Goal: Transaction & Acquisition: Purchase product/service

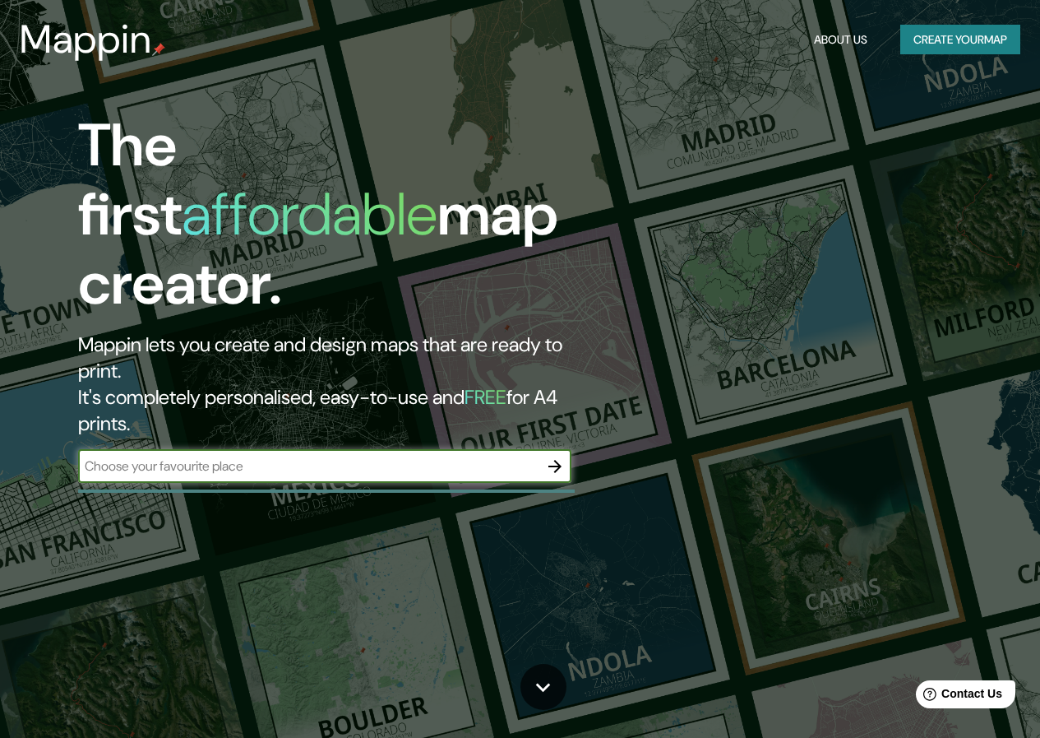
click at [971, 33] on button "Create your map" at bounding box center [961, 40] width 120 height 30
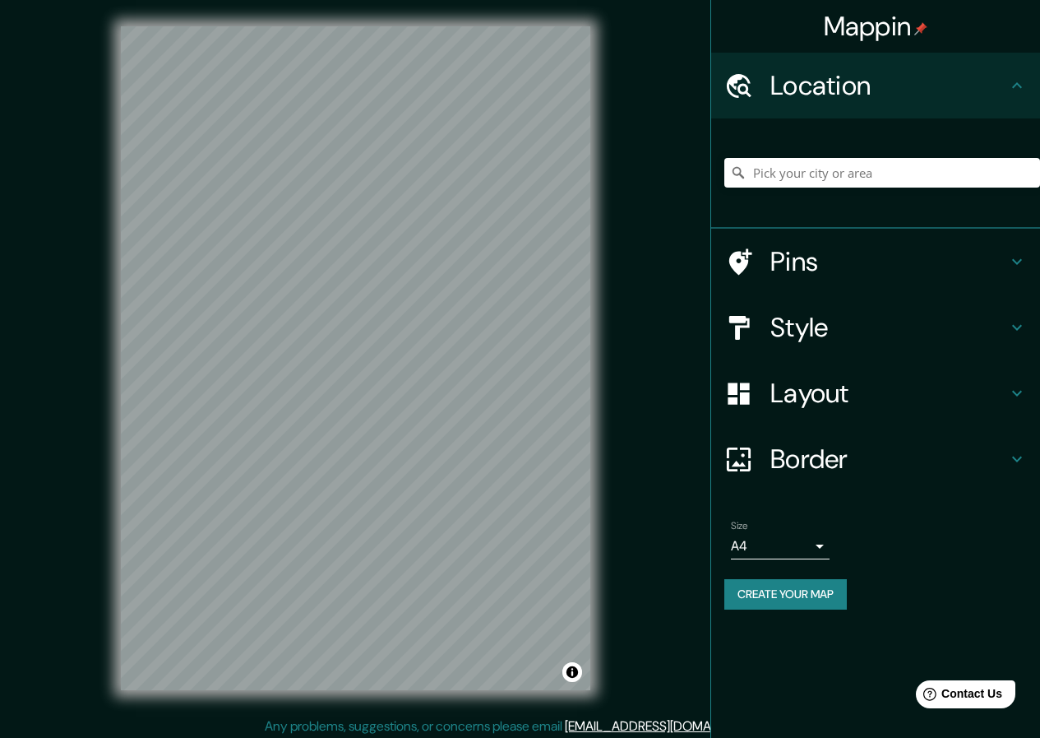
click at [823, 258] on h4 "Pins" at bounding box center [889, 261] width 237 height 33
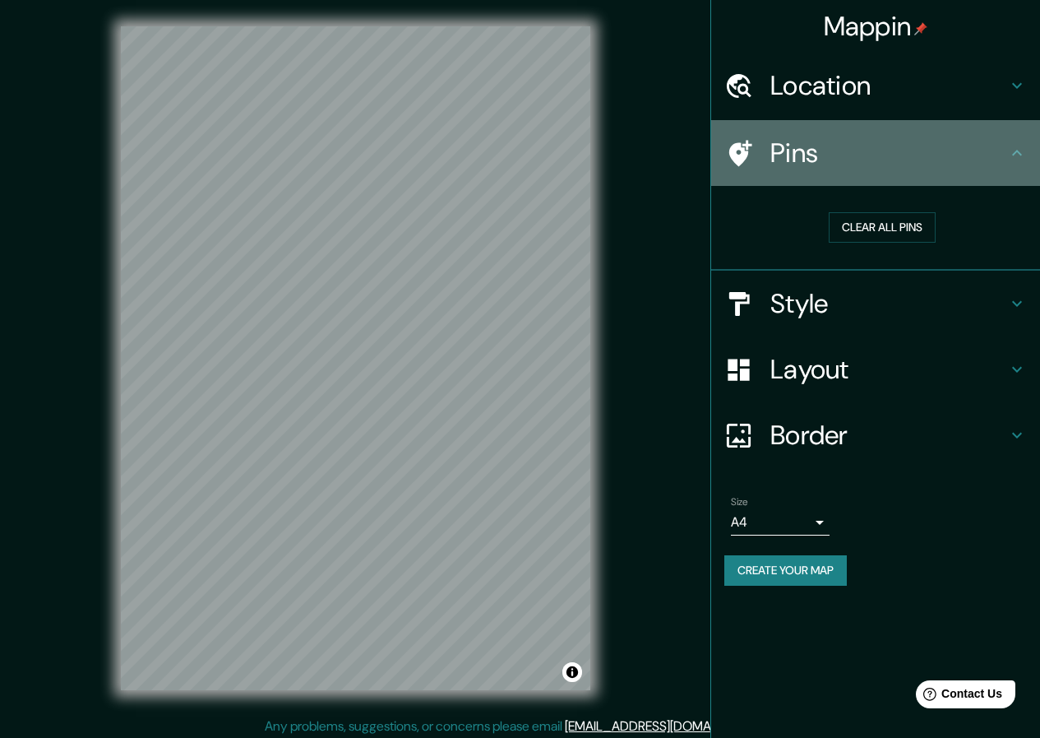
click at [815, 161] on h4 "Pins" at bounding box center [889, 153] width 237 height 33
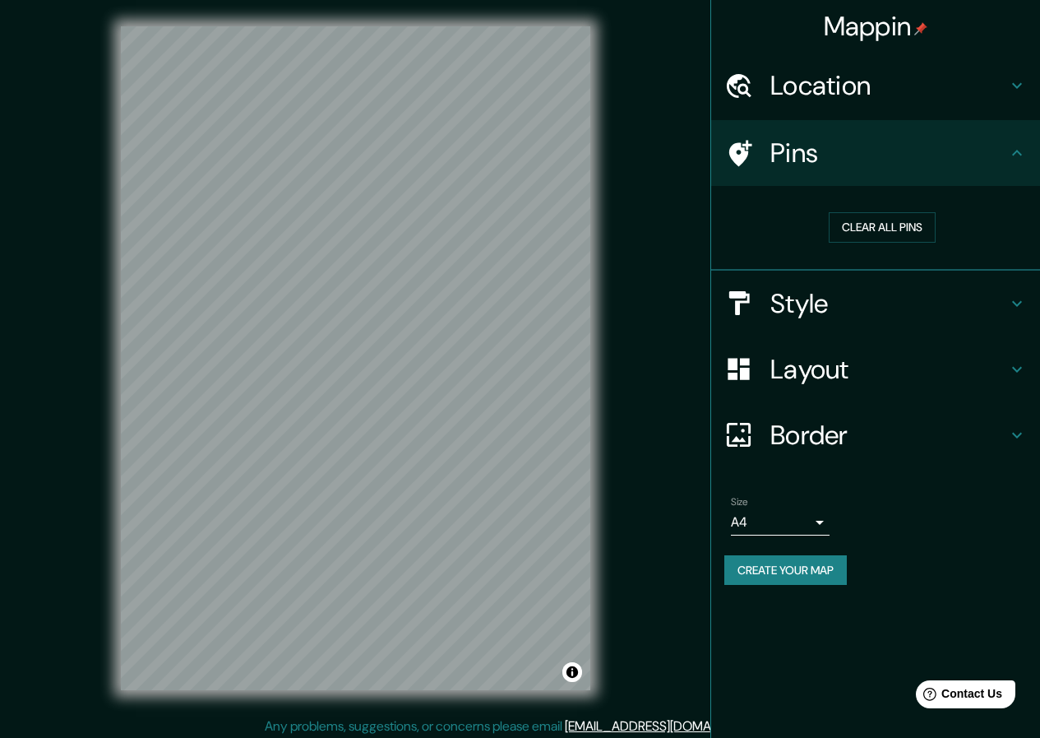
click at [846, 93] on h4 "Location" at bounding box center [889, 85] width 237 height 33
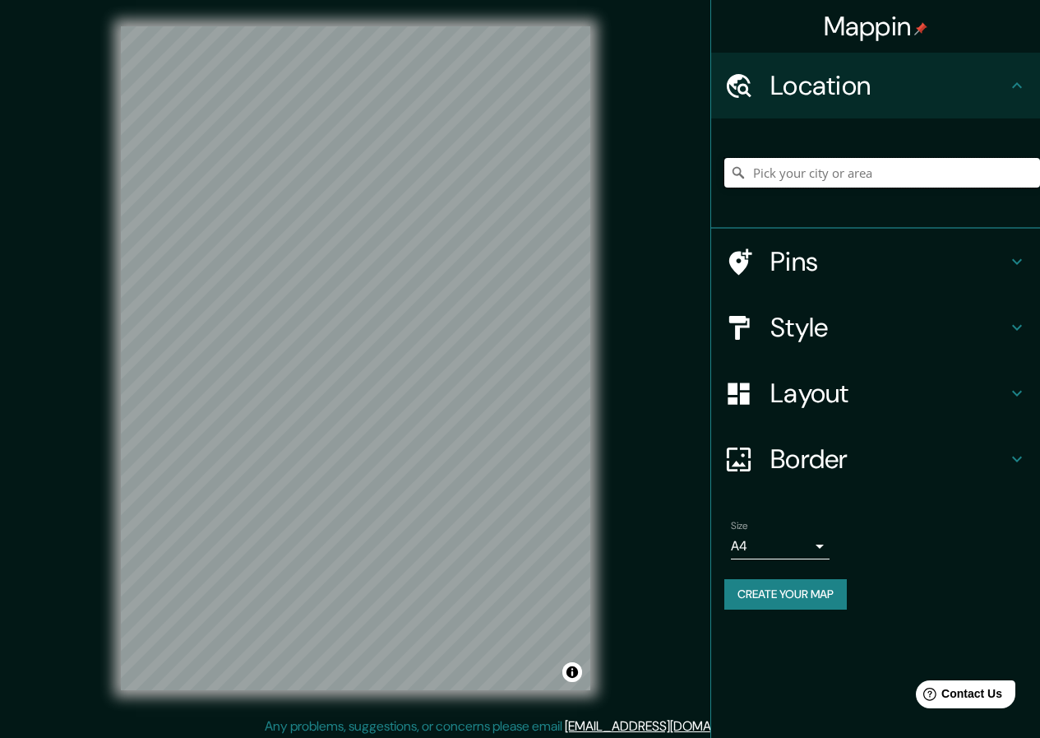
click at [820, 183] on input "Pick your city or area" at bounding box center [883, 173] width 316 height 30
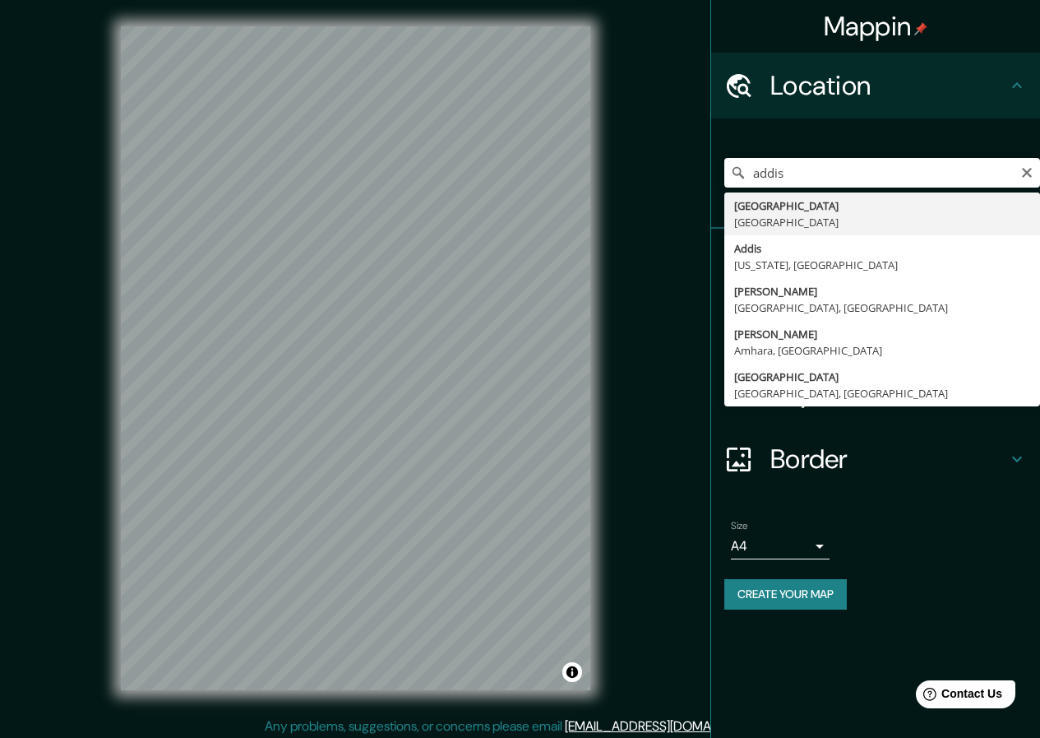
type input "[GEOGRAPHIC_DATA], [GEOGRAPHIC_DATA]"
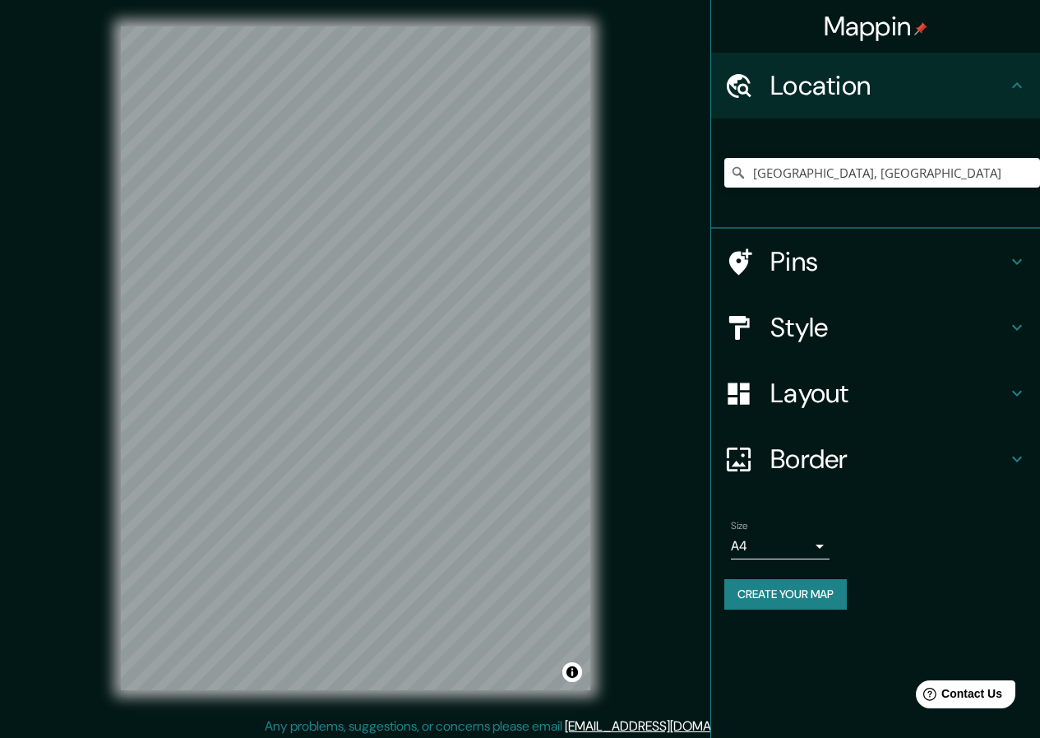
click at [822, 260] on h4 "Pins" at bounding box center [889, 261] width 237 height 33
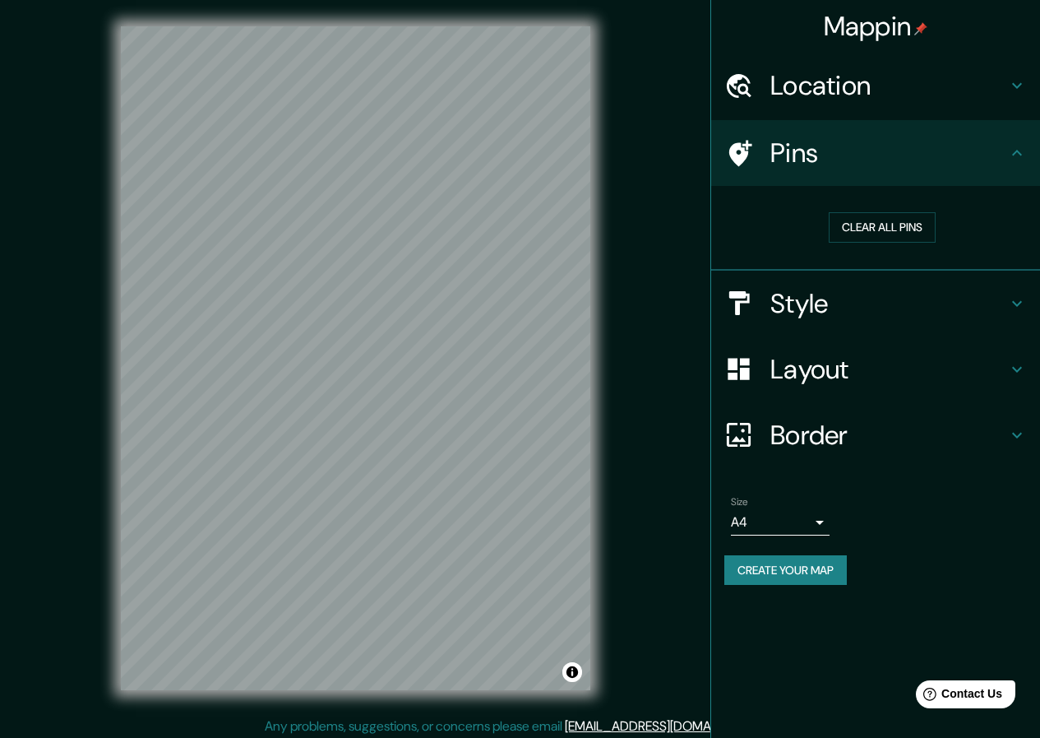
click at [807, 155] on h4 "Pins" at bounding box center [889, 153] width 237 height 33
click at [832, 151] on h4 "Pins" at bounding box center [889, 153] width 237 height 33
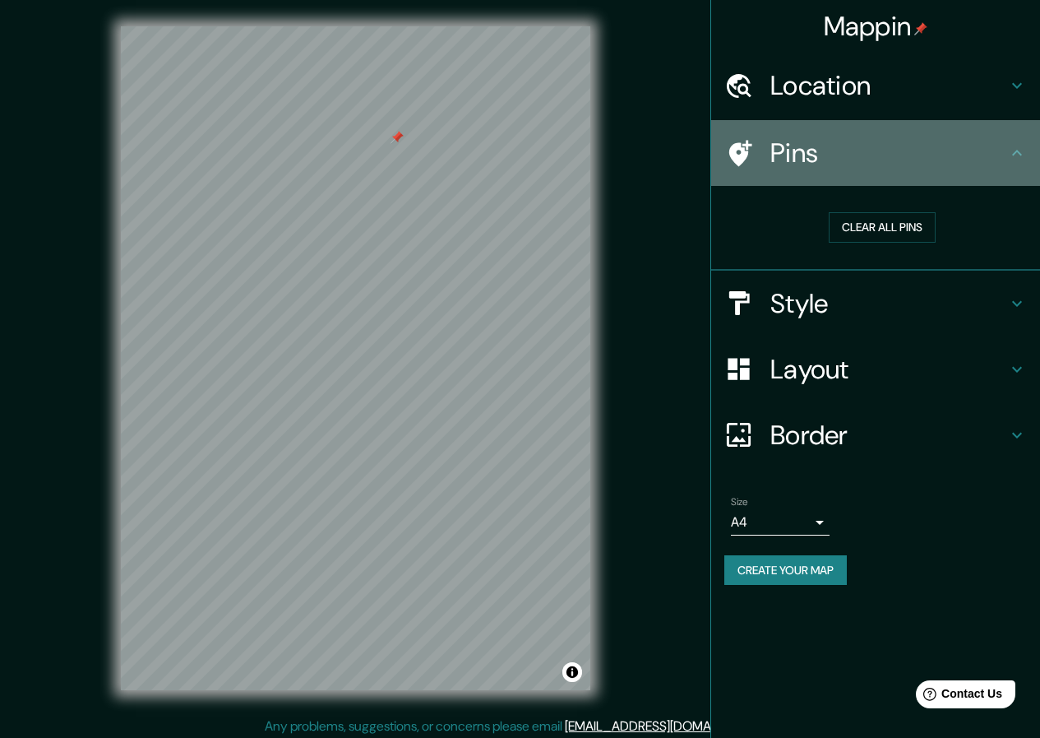
click at [735, 145] on icon at bounding box center [741, 153] width 23 height 26
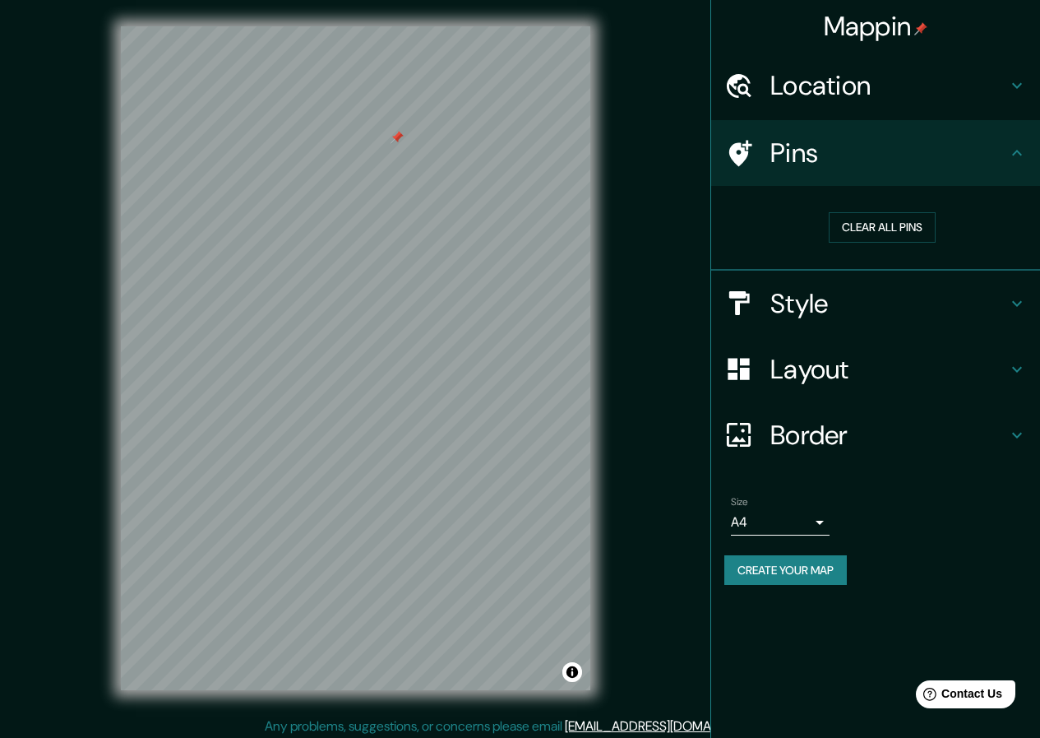
click at [735, 145] on icon at bounding box center [741, 153] width 23 height 26
click at [804, 63] on div "Location" at bounding box center [875, 86] width 329 height 66
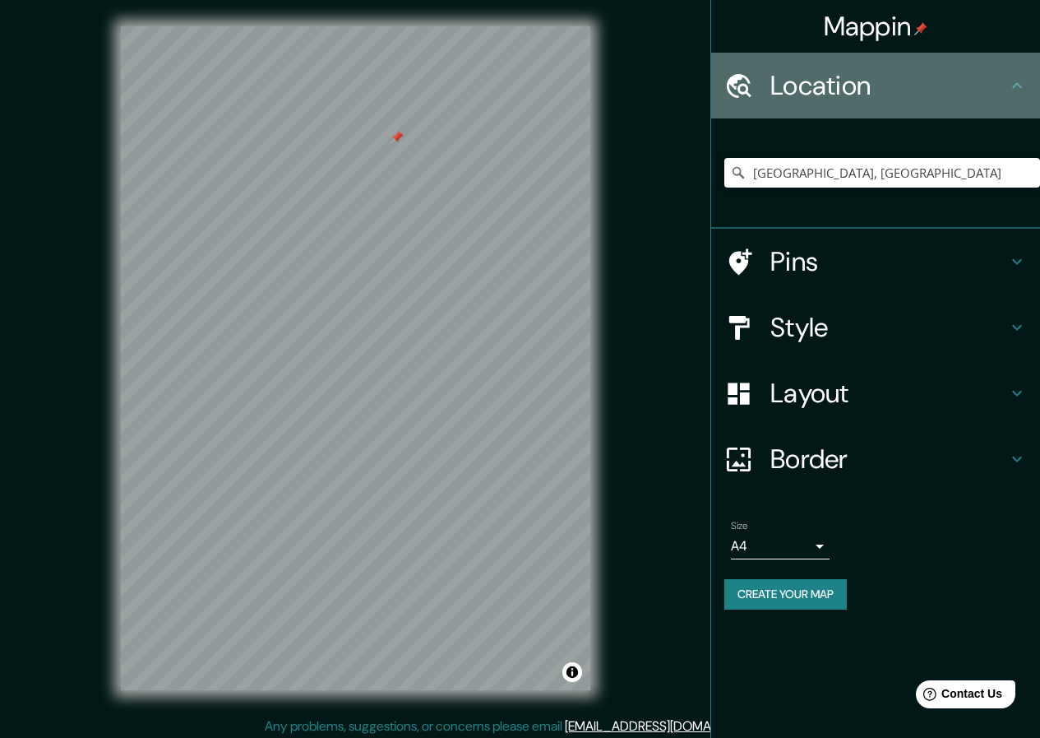
click at [804, 63] on div "Location" at bounding box center [875, 86] width 329 height 66
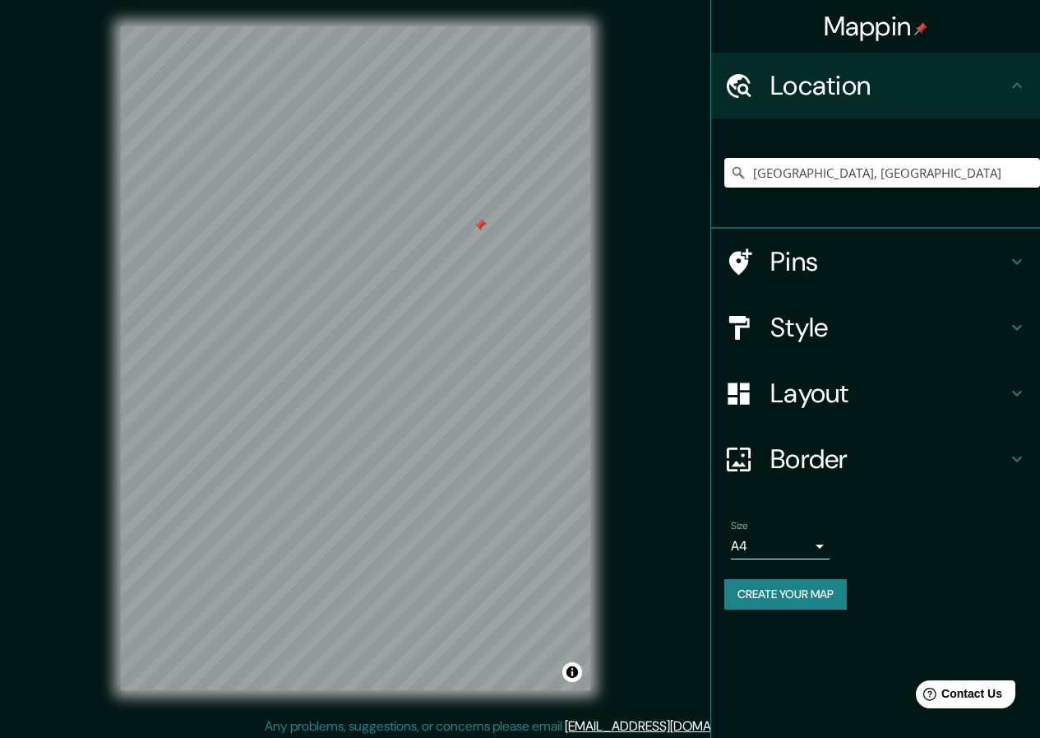
click at [480, 225] on div at bounding box center [480, 225] width 13 height 13
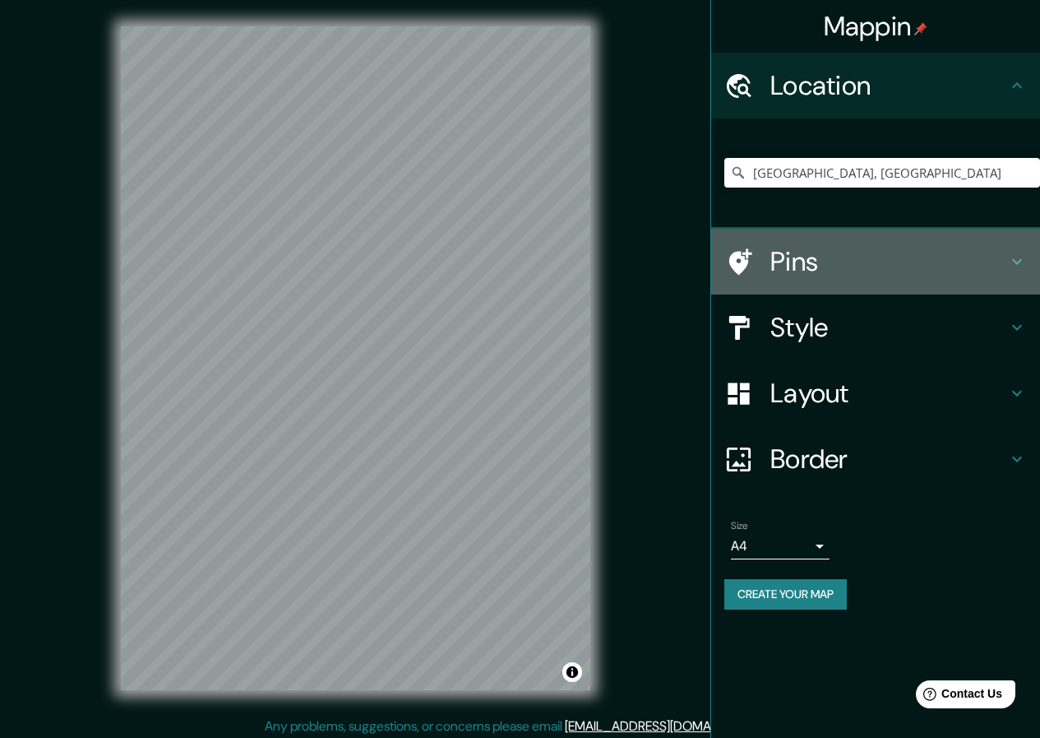
click at [736, 257] on icon at bounding box center [741, 261] width 23 height 26
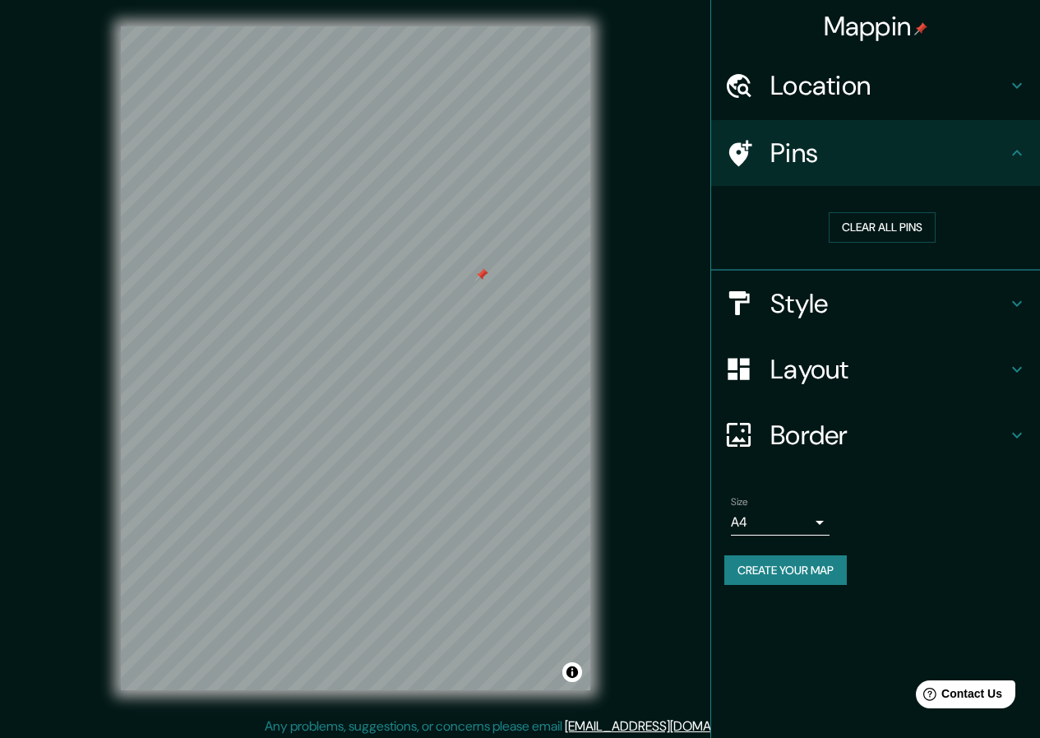
click at [475, 270] on div at bounding box center [481, 274] width 13 height 13
click at [783, 299] on h4 "Style" at bounding box center [889, 303] width 237 height 33
click at [804, 306] on h4 "Style" at bounding box center [889, 303] width 237 height 33
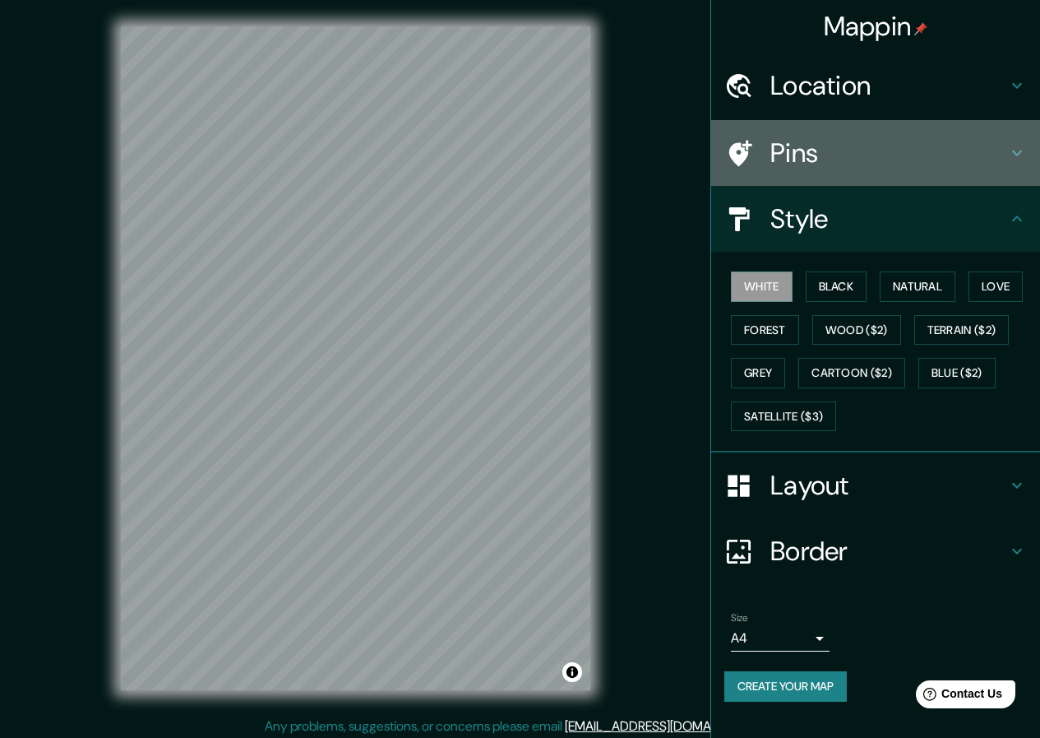
click at [799, 156] on h4 "Pins" at bounding box center [889, 153] width 237 height 33
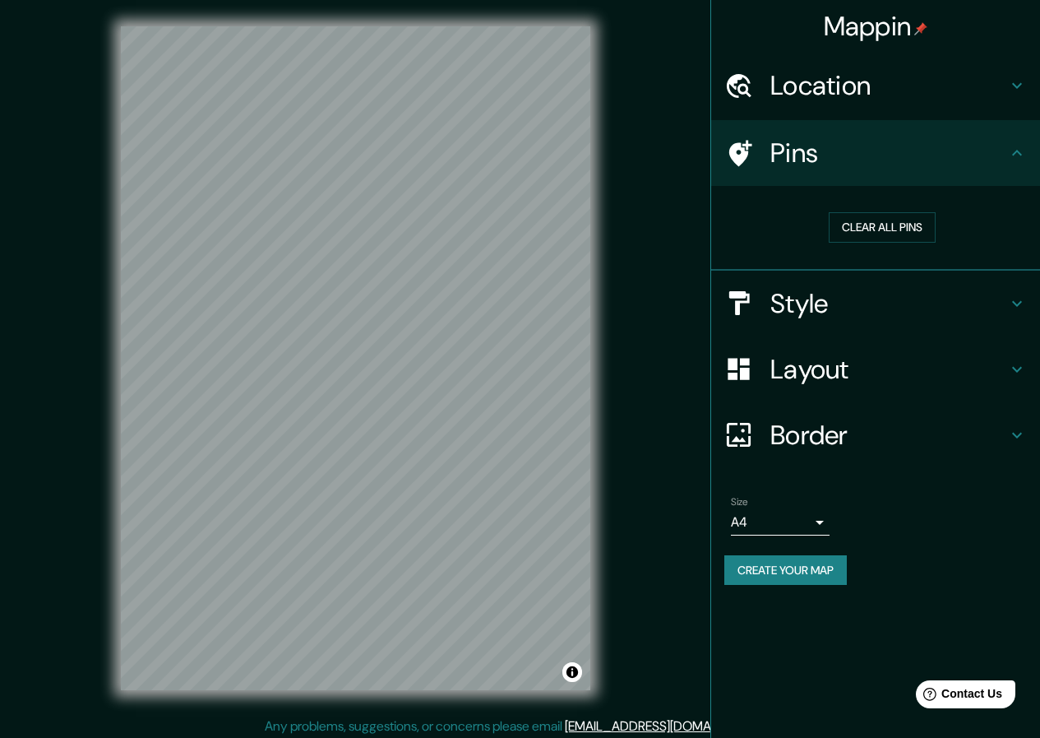
drag, startPoint x: 730, startPoint y: 201, endPoint x: 719, endPoint y: 192, distance: 13.5
click at [719, 192] on div "Clear all pins" at bounding box center [875, 228] width 329 height 85
click at [833, 223] on button "Clear all pins" at bounding box center [882, 227] width 107 height 30
drag, startPoint x: 376, startPoint y: 401, endPoint x: 378, endPoint y: 377, distance: 23.9
click at [378, 377] on div at bounding box center [383, 381] width 13 height 13
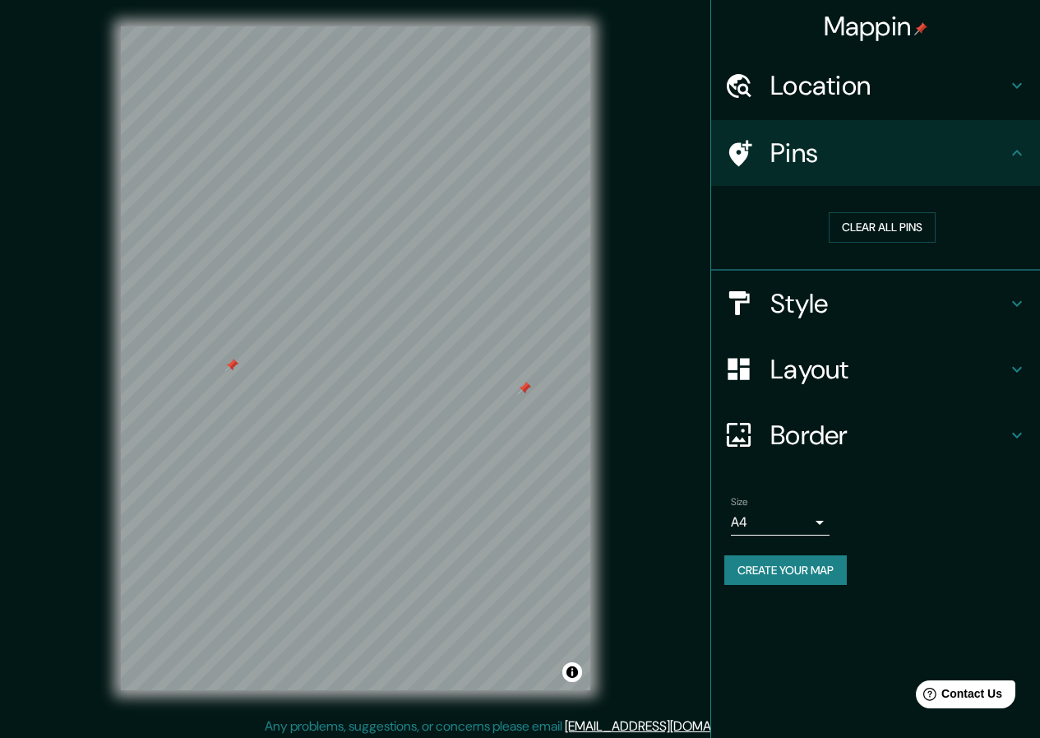
click at [233, 367] on div at bounding box center [231, 365] width 13 height 13
drag, startPoint x: 233, startPoint y: 367, endPoint x: 260, endPoint y: 350, distance: 31.7
click at [260, 350] on div at bounding box center [259, 348] width 13 height 13
click at [256, 349] on div at bounding box center [259, 348] width 13 height 13
click at [552, 378] on div at bounding box center [551, 371] width 13 height 13
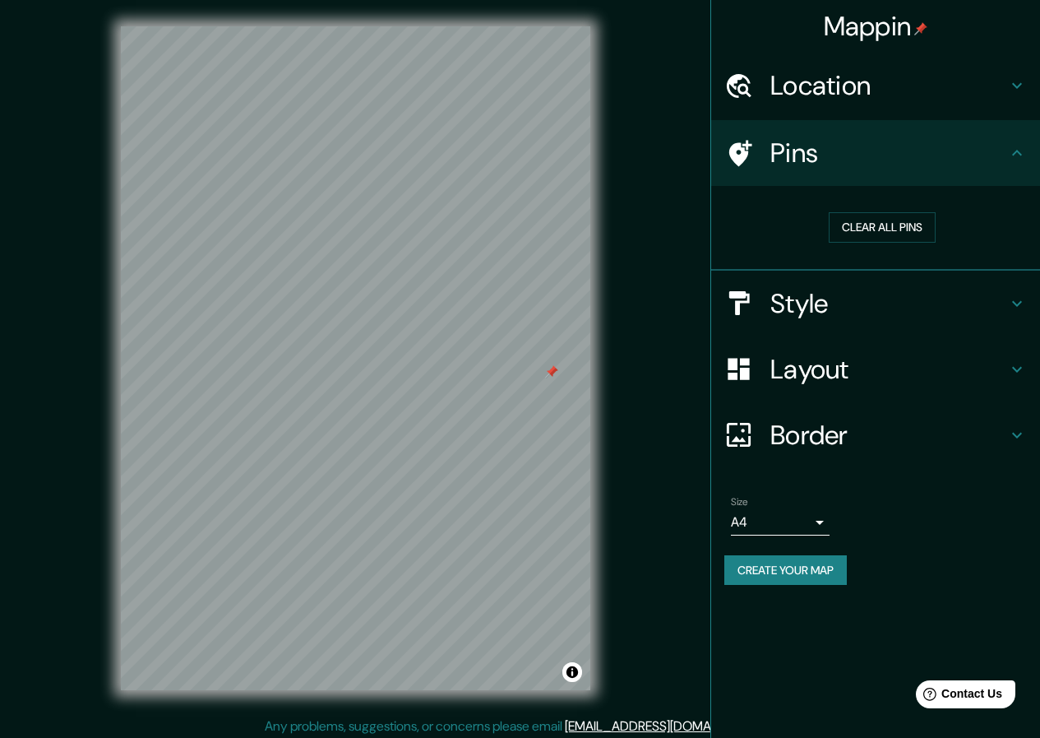
click at [550, 368] on div at bounding box center [551, 371] width 13 height 13
click at [758, 217] on div "Clear all pins" at bounding box center [883, 227] width 290 height 30
